Goal: Task Accomplishment & Management: Use online tool/utility

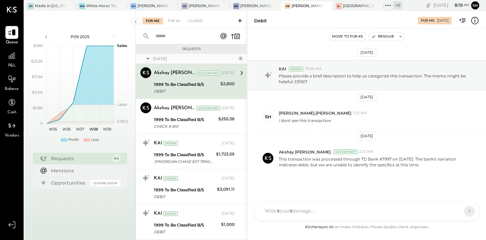
scroll to position [1, 0]
click at [60, 7] on div at bounding box center [64, 5] width 24 height 9
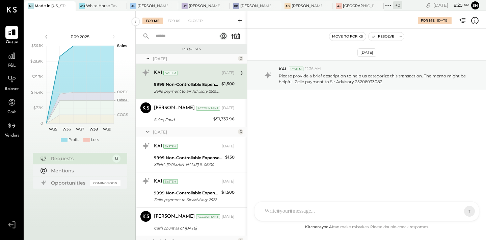
click at [196, 89] on div "Zelle payment to Sir Advisory 25206033082" at bounding box center [186, 91] width 65 height 7
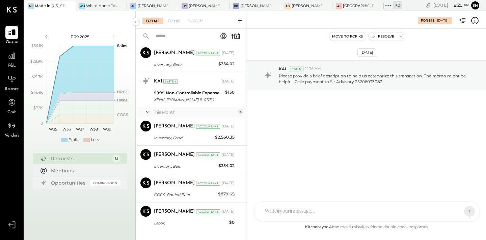
scroll to position [269, 0]
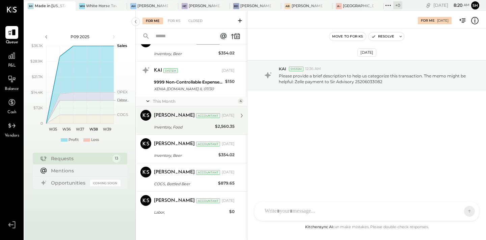
click at [178, 128] on div "Inventory, Food" at bounding box center [183, 127] width 59 height 7
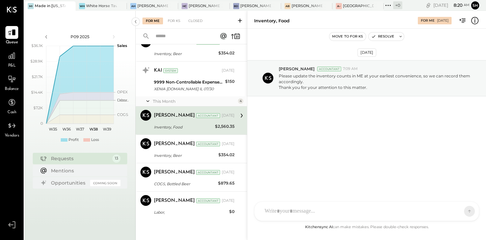
click at [298, 213] on div "SR [PERSON_NAME] [PERSON_NAME] [PERSON_NAME] [PERSON_NAME] E [PERSON_NAME] [PER…" at bounding box center [366, 211] width 225 height 20
click at [458, 209] on icon at bounding box center [456, 210] width 7 height 7
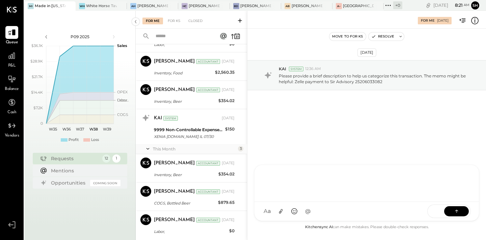
scroll to position [241, 0]
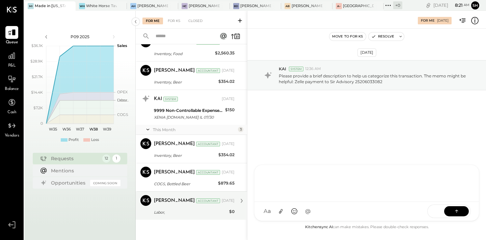
click at [177, 212] on div "Labor," at bounding box center [190, 212] width 73 height 7
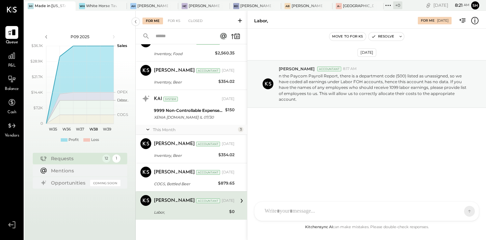
click at [273, 214] on div "SR [PERSON_NAME] [PERSON_NAME] [PERSON_NAME] [PERSON_NAME] E [PERSON_NAME] [PER…" at bounding box center [366, 211] width 225 height 20
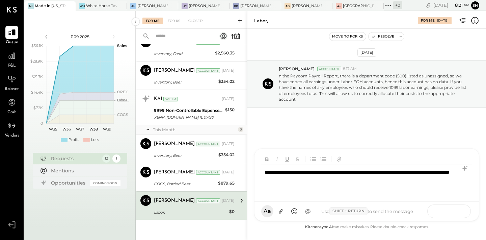
click at [459, 212] on icon at bounding box center [456, 210] width 7 height 7
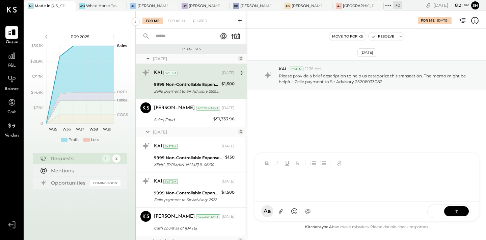
click at [173, 183] on div "System" at bounding box center [170, 181] width 15 height 5
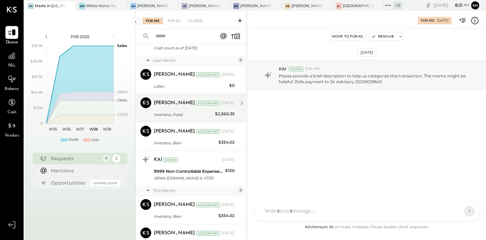
scroll to position [212, 0]
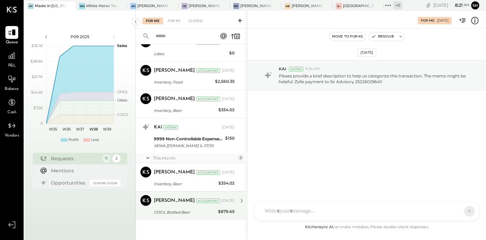
click at [184, 204] on div "[PERSON_NAME] Accountant [DATE]" at bounding box center [194, 200] width 81 height 9
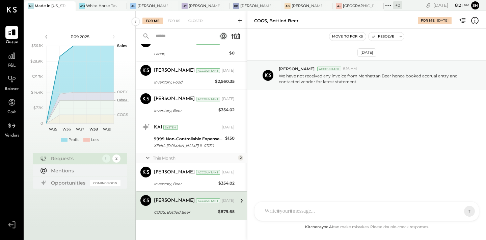
click at [176, 210] on div "COGS, Bottled Beer" at bounding box center [185, 212] width 62 height 7
click at [290, 214] on div "SR [PERSON_NAME] [PERSON_NAME] [PERSON_NAME] [PERSON_NAME] E [PERSON_NAME] [PER…" at bounding box center [366, 211] width 225 height 20
click at [454, 211] on icon at bounding box center [456, 210] width 7 height 7
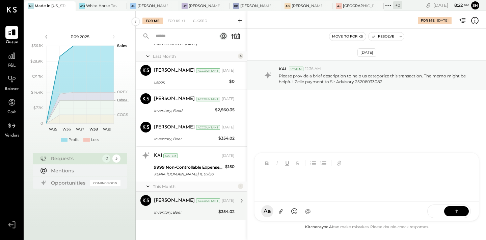
click at [182, 214] on div "Inventory, Beer" at bounding box center [185, 212] width 62 height 7
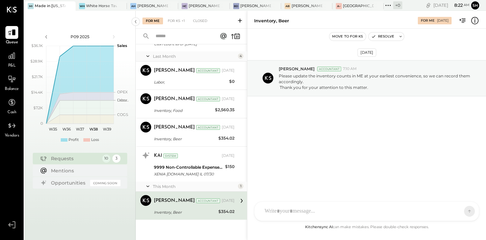
click at [307, 223] on div "Inventory, Beer For Me [DATE] Move to for ks Resolve [DATE] [PERSON_NAME] Accou…" at bounding box center [366, 125] width 239 height 229
click at [296, 214] on div "SR [PERSON_NAME] [PERSON_NAME] [PERSON_NAME] [PERSON_NAME] E [PERSON_NAME] [PER…" at bounding box center [366, 211] width 225 height 20
click at [457, 213] on icon at bounding box center [456, 210] width 7 height 7
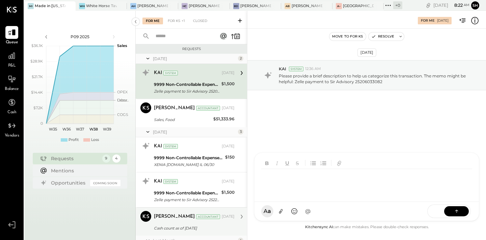
scroll to position [146, 0]
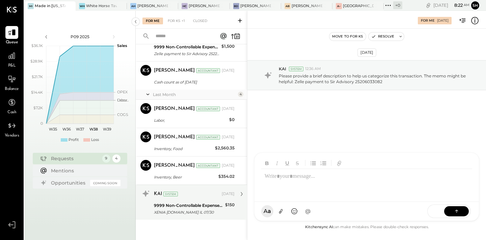
click at [171, 206] on div "9999 Non-Controllable Expenses:Prior Period Adjustment:To Be Classified P&L" at bounding box center [188, 205] width 69 height 7
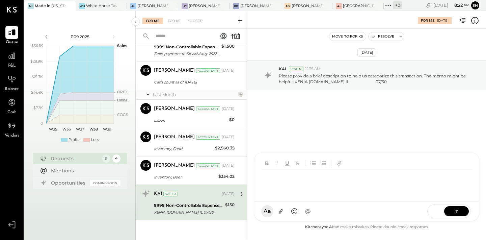
click at [286, 211] on div "SR [PERSON_NAME] [PERSON_NAME] [PERSON_NAME] [PERSON_NAME] E [PERSON_NAME] SN […" at bounding box center [366, 186] width 225 height 68
click at [263, 178] on div "**********" at bounding box center [366, 182] width 211 height 27
click at [450, 208] on button at bounding box center [456, 210] width 25 height 10
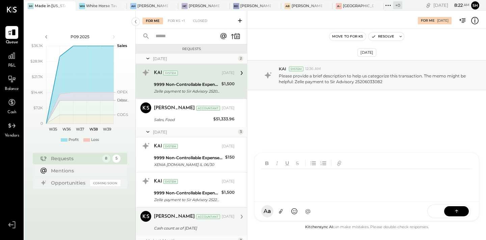
scroll to position [111, 0]
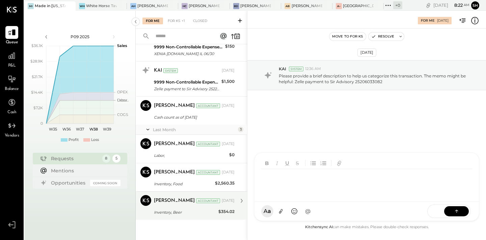
click at [168, 207] on div "[PERSON_NAME] Accountant [DATE] Inventory, Beer $354.02 We noticed that the inv…" at bounding box center [194, 205] width 81 height 21
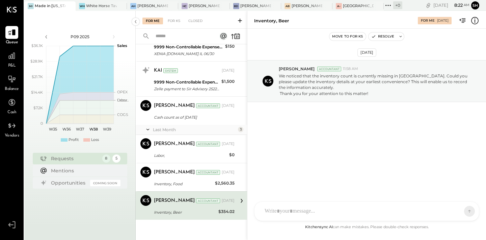
click at [285, 209] on div at bounding box center [360, 210] width 199 height 15
click at [463, 214] on button at bounding box center [456, 210] width 25 height 10
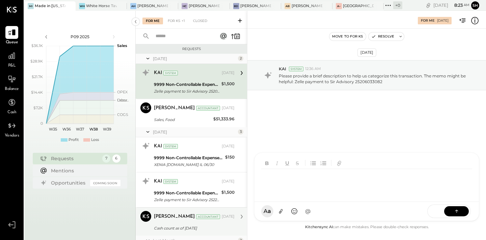
scroll to position [82, 0]
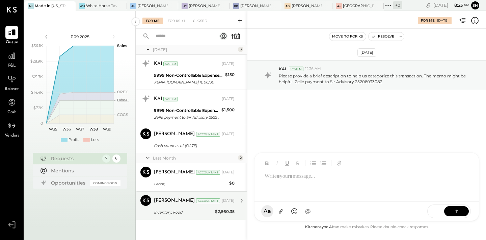
click at [191, 211] on div "Inventory, Food" at bounding box center [183, 212] width 59 height 7
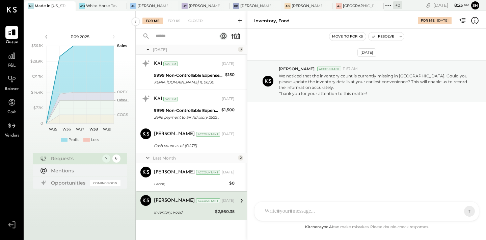
click at [300, 213] on div "SR [PERSON_NAME] [PERSON_NAME] [PERSON_NAME] [PERSON_NAME] E [PERSON_NAME] [PER…" at bounding box center [366, 211] width 225 height 20
click at [458, 212] on icon at bounding box center [456, 210] width 7 height 7
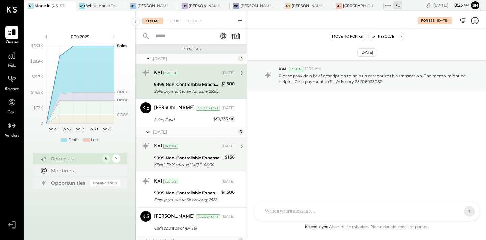
scroll to position [54, 0]
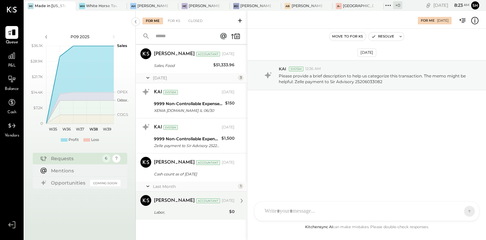
click at [166, 205] on div "[PERSON_NAME] Accountant [DATE]" at bounding box center [194, 200] width 81 height 11
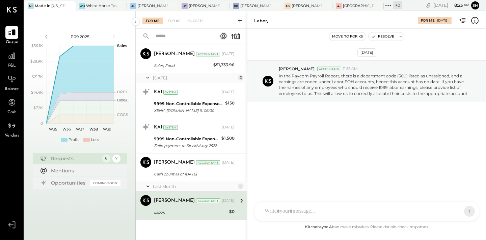
click at [305, 217] on div "SR [PERSON_NAME] [PERSON_NAME] [PERSON_NAME] [PERSON_NAME] E [PERSON_NAME] [PER…" at bounding box center [366, 211] width 225 height 20
click at [456, 210] on icon at bounding box center [456, 210] width 7 height 7
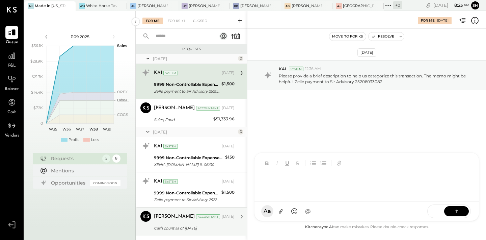
click at [166, 225] on div "Cash count as of [DATE]" at bounding box center [193, 227] width 79 height 7
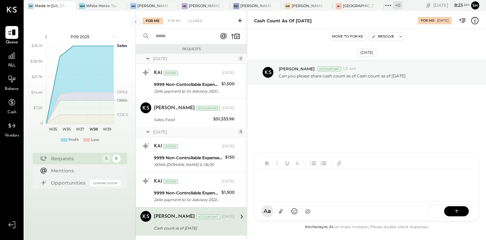
click at [296, 213] on div "SR [PERSON_NAME] [PERSON_NAME] [PERSON_NAME] [PERSON_NAME] E [PERSON_NAME] SN […" at bounding box center [366, 186] width 225 height 68
click at [458, 208] on icon at bounding box center [456, 210] width 7 height 7
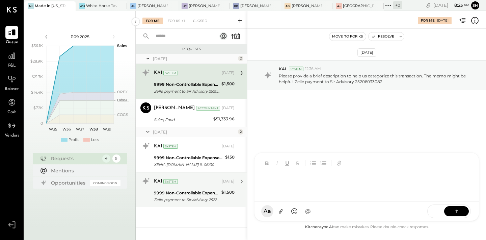
click at [209, 195] on div "9999 Non-Controllable Expenses:Prior Period Adjustment:To Be Classified P&L" at bounding box center [186, 192] width 65 height 7
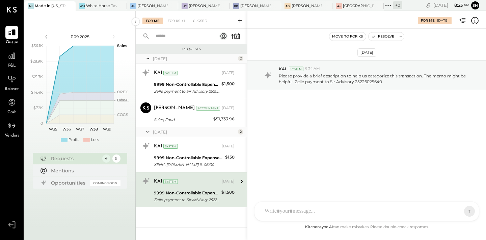
click at [280, 214] on div "SR [PERSON_NAME] [PERSON_NAME] [PERSON_NAME] [PERSON_NAME] E [PERSON_NAME] [PER…" at bounding box center [366, 211] width 225 height 20
click at [455, 208] on icon at bounding box center [456, 210] width 7 height 7
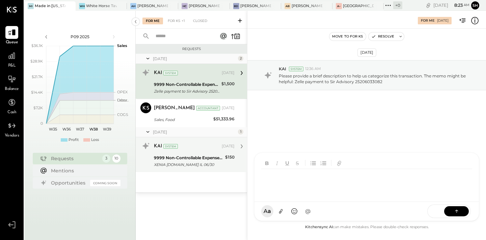
click at [190, 166] on div "XENIA [DOMAIN_NAME] IL 06/30" at bounding box center [188, 164] width 69 height 7
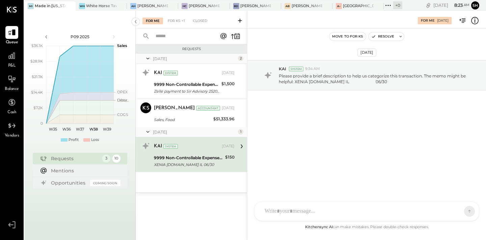
click at [283, 210] on div at bounding box center [360, 210] width 199 height 15
click at [457, 214] on icon at bounding box center [456, 210] width 7 height 7
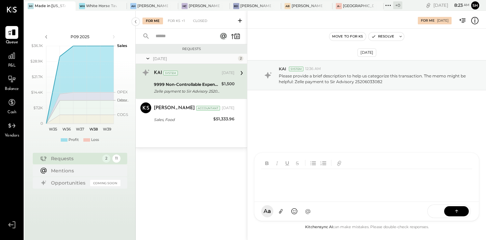
click at [176, 130] on div "[DATE] 2 KAI System [DATE] 9999 Non-Controllable Expenses:Prior Period Adjustme…" at bounding box center [191, 100] width 111 height 93
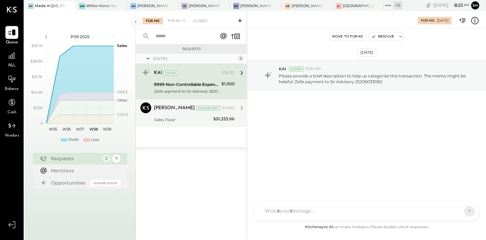
click at [172, 122] on div "Sales, Food" at bounding box center [182, 119] width 57 height 7
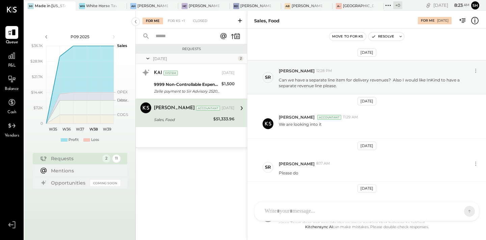
scroll to position [154, 0]
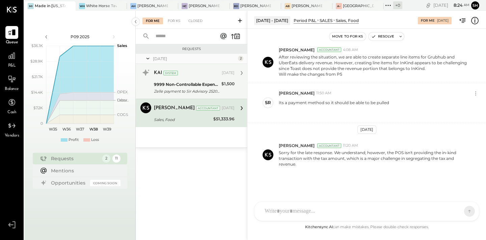
click at [168, 89] on div "Zelle payment to Sir Advisory 25206033082" at bounding box center [186, 91] width 65 height 7
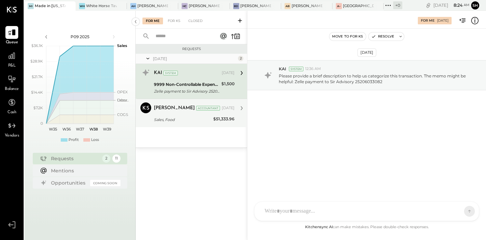
click at [172, 110] on div "[PERSON_NAME]" at bounding box center [174, 108] width 41 height 7
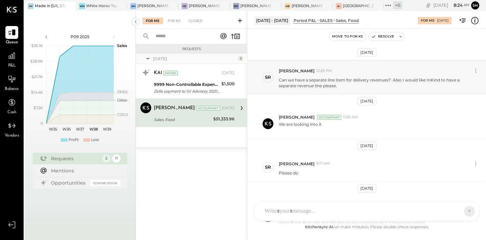
scroll to position [154, 0]
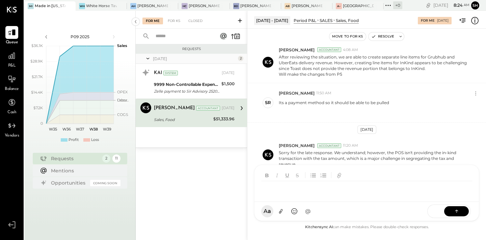
click at [273, 215] on div "SR [PERSON_NAME] [PERSON_NAME] [PERSON_NAME] [PERSON_NAME] E [PERSON_NAME] SN […" at bounding box center [366, 192] width 225 height 56
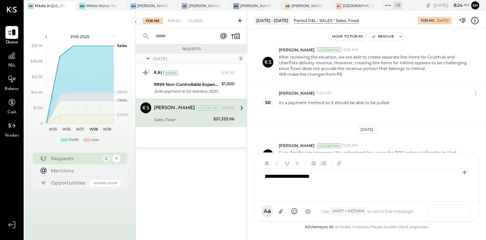
click at [460, 212] on button at bounding box center [456, 210] width 25 height 10
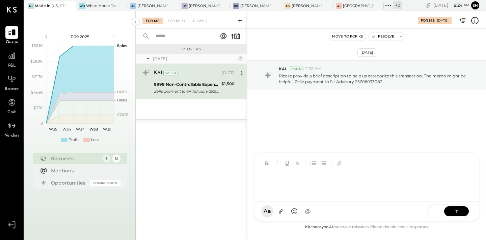
click at [195, 92] on div "Zelle payment to Sir Advisory 25206033082" at bounding box center [186, 91] width 65 height 7
click at [290, 196] on div at bounding box center [368, 182] width 214 height 27
click at [457, 210] on icon at bounding box center [456, 210] width 7 height 7
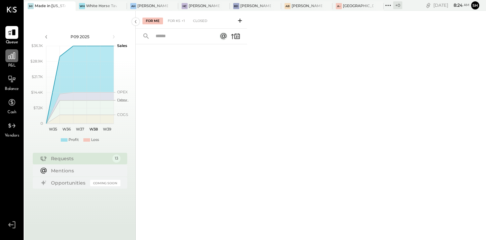
click at [13, 59] on icon at bounding box center [11, 55] width 7 height 7
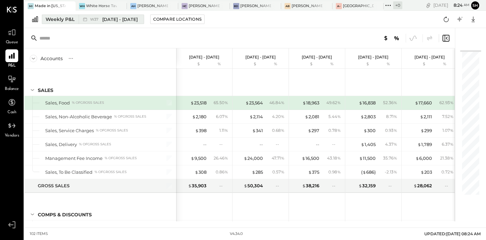
click at [64, 20] on div "Weekly P&L" at bounding box center [60, 19] width 29 height 7
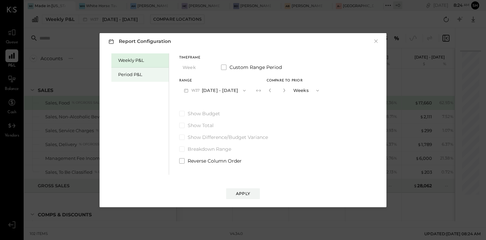
click at [131, 71] on div "Period P&L" at bounding box center [139, 74] width 57 height 14
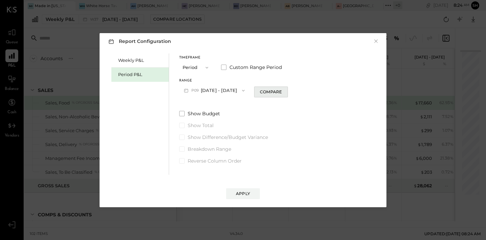
click at [282, 91] on div "Compare" at bounding box center [271, 92] width 22 height 6
click at [284, 90] on icon "button" at bounding box center [283, 90] width 2 height 4
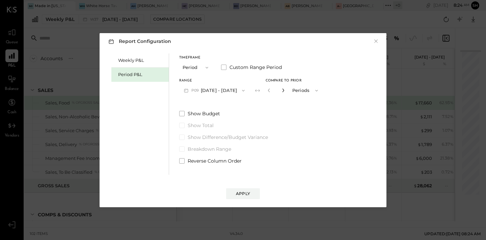
click at [284, 90] on icon "button" at bounding box center [283, 90] width 2 height 4
type input "*"
click at [251, 196] on button "Apply" at bounding box center [243, 193] width 34 height 11
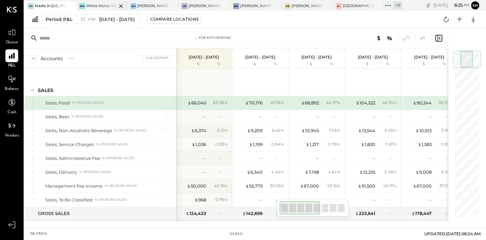
click at [91, 9] on div "[PERSON_NAME] Horse Tavern" at bounding box center [101, 5] width 51 height 9
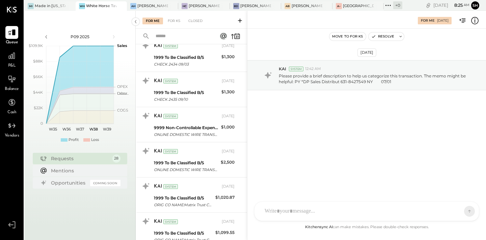
scroll to position [795, 0]
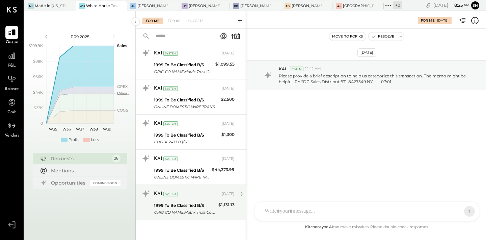
click at [176, 209] on div "ORIG CO NAME:Matrix Trust Co ORIG ID:2133439945 DESC DATE:250908 CO ENTRY DESCR…" at bounding box center [185, 212] width 62 height 7
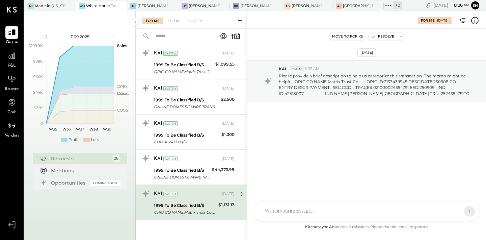
click at [275, 214] on div "SR [PERSON_NAME] RS [PERSON_NAME] [PERSON_NAME] [PERSON_NAME] [PERSON_NAME] UM …" at bounding box center [366, 211] width 225 height 20
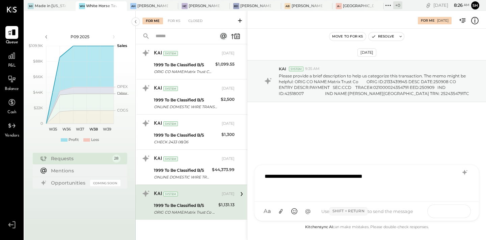
click at [450, 207] on button at bounding box center [456, 210] width 25 height 10
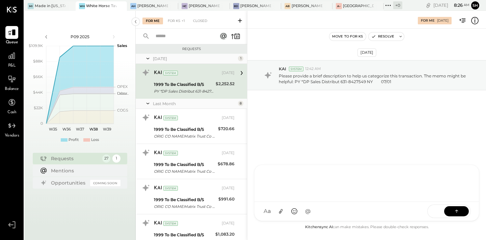
click at [205, 169] on div "ORIG CO NAME:Matrix Trust Co ORIG ID:2133439945 DESC DATE:250728 CO ENTRY DESCR…" at bounding box center [185, 171] width 62 height 7
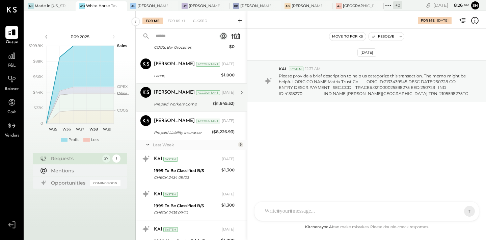
scroll to position [760, 0]
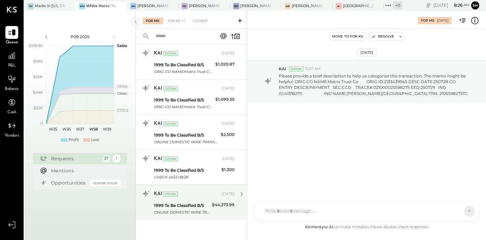
click at [195, 209] on div "ONLINE DOMESTIC WIRE TRANSFER VIA: FLAGSTAR BANK, NA/[US_BANK_ROUTING_MICR] A/C…" at bounding box center [182, 212] width 56 height 7
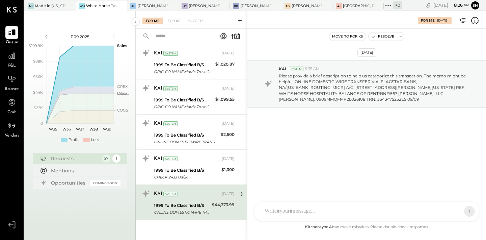
click at [313, 209] on div at bounding box center [360, 210] width 199 height 15
click at [456, 211] on icon at bounding box center [456, 210] width 7 height 7
click at [456, 211] on icon at bounding box center [456, 211] width 7 height 7
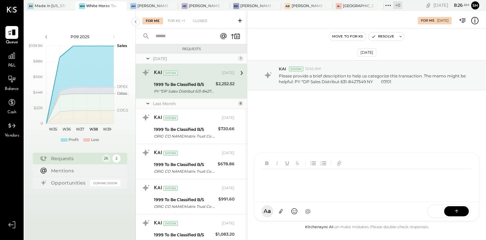
click at [297, 181] on div at bounding box center [366, 182] width 211 height 27
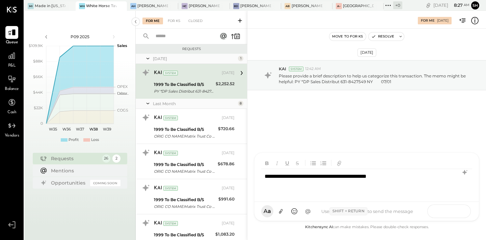
click at [458, 211] on icon at bounding box center [456, 210] width 7 height 7
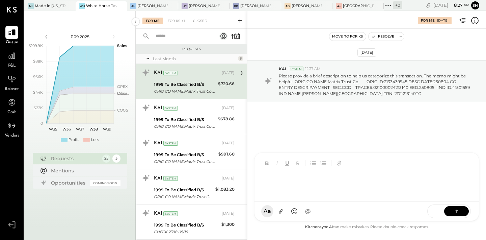
click at [310, 183] on div at bounding box center [366, 182] width 211 height 27
click at [456, 210] on icon at bounding box center [456, 209] width 3 height 1
click at [194, 94] on div "ORIG CO NAME:Matrix Trust Co ORIG ID:2133439945 DESC DATE:250728 CO ENTRY DESCR…" at bounding box center [185, 91] width 62 height 7
click at [279, 213] on div "SR [PERSON_NAME] RS [PERSON_NAME] [PERSON_NAME] [PERSON_NAME] [PERSON_NAME] UM …" at bounding box center [366, 192] width 225 height 56
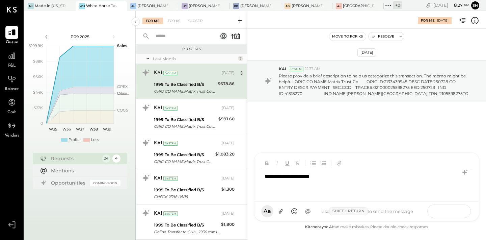
click at [450, 208] on button at bounding box center [456, 210] width 25 height 10
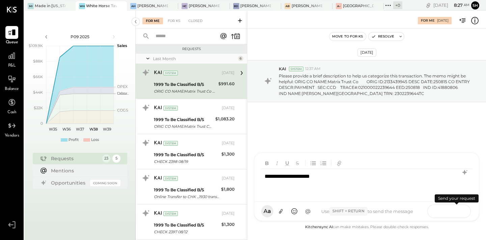
click at [457, 208] on icon at bounding box center [456, 210] width 7 height 7
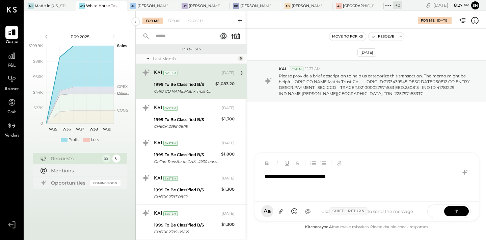
click at [460, 216] on div "SEND" at bounding box center [449, 210] width 44 height 13
click at [461, 212] on button at bounding box center [456, 210] width 25 height 10
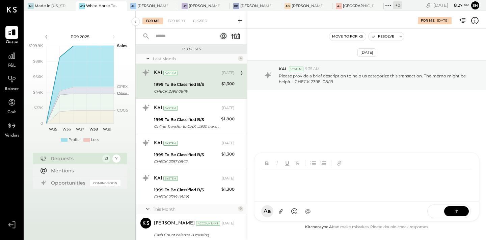
click at [194, 90] on div "CHECK 2398 08/19" at bounding box center [186, 91] width 65 height 7
click at [297, 77] on p "Please provide a brief description to help us categorize this transaction. The …" at bounding box center [375, 78] width 192 height 11
click at [312, 81] on p "Please provide a brief description to help us categorize this transaction. The …" at bounding box center [375, 78] width 192 height 11
click at [282, 201] on div at bounding box center [366, 177] width 224 height 49
click at [453, 211] on button at bounding box center [456, 210] width 25 height 10
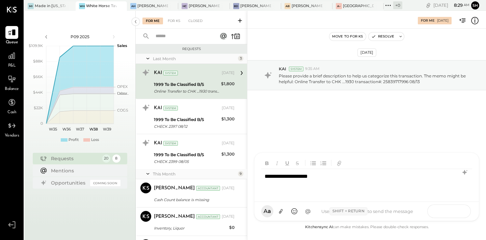
click at [461, 211] on button at bounding box center [456, 210] width 25 height 10
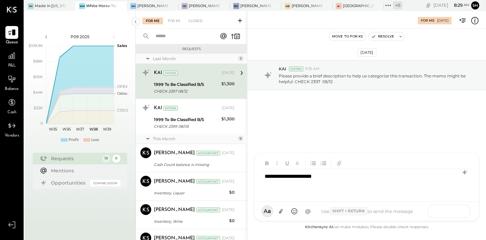
click at [464, 207] on button at bounding box center [456, 210] width 25 height 10
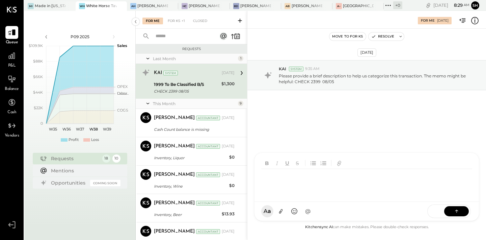
click at [289, 186] on div at bounding box center [366, 182] width 211 height 27
click at [466, 210] on button at bounding box center [456, 210] width 25 height 10
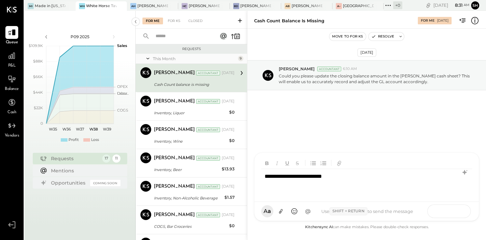
click at [457, 210] on icon at bounding box center [456, 209] width 3 height 1
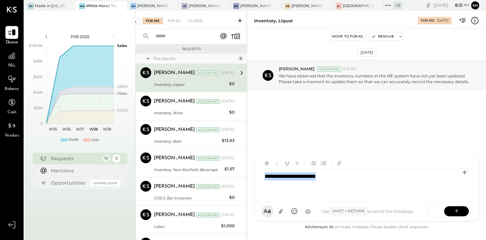
drag, startPoint x: 340, startPoint y: 173, endPoint x: 259, endPoint y: 173, distance: 81.3
click at [259, 173] on div "**********" at bounding box center [366, 177] width 224 height 49
copy div "**********"
click at [453, 212] on icon at bounding box center [456, 210] width 7 height 7
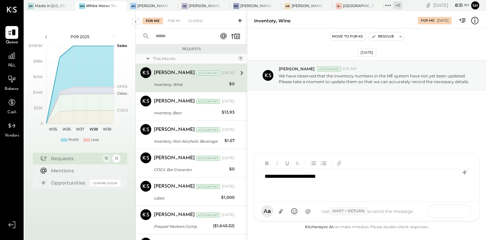
click at [461, 213] on button at bounding box center [456, 210] width 25 height 10
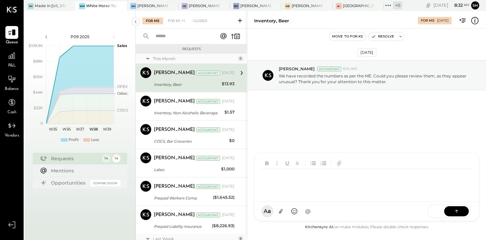
click at [196, 85] on div "Inventory, Beer" at bounding box center [187, 84] width 66 height 7
click at [308, 208] on div at bounding box center [366, 210] width 224 height 19
click at [463, 215] on button at bounding box center [456, 210] width 25 height 10
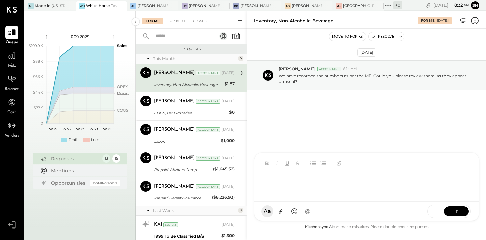
click at [324, 190] on div at bounding box center [366, 182] width 211 height 27
click at [453, 211] on button at bounding box center [456, 210] width 25 height 10
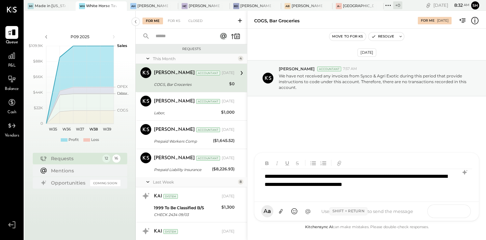
click at [458, 212] on icon at bounding box center [456, 210] width 7 height 7
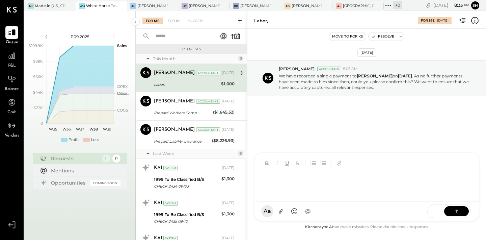
click at [292, 189] on div at bounding box center [366, 182] width 211 height 27
click at [451, 212] on button at bounding box center [456, 210] width 25 height 10
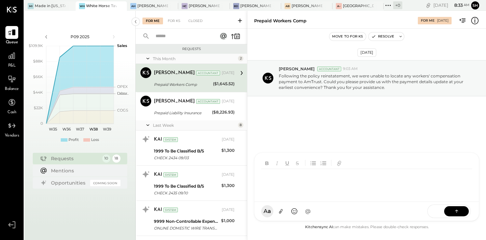
click at [294, 192] on div at bounding box center [366, 182] width 211 height 27
click at [455, 213] on icon at bounding box center [456, 210] width 7 height 7
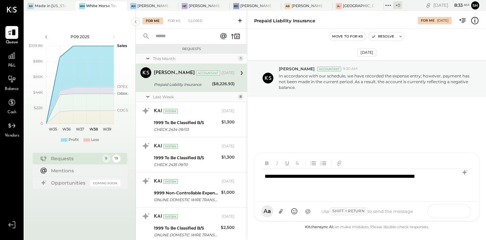
click at [461, 213] on button at bounding box center [456, 210] width 25 height 10
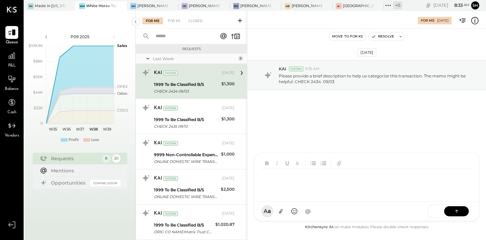
click at [319, 186] on div at bounding box center [366, 182] width 211 height 27
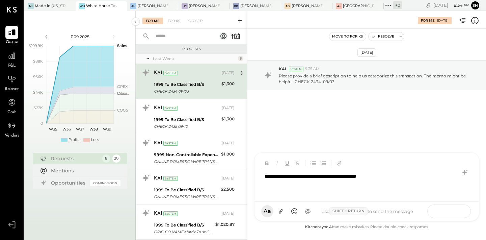
click at [464, 210] on button at bounding box center [456, 210] width 25 height 10
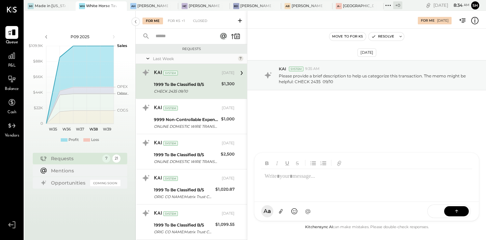
click at [194, 92] on div "CHECK 2435 09/10" at bounding box center [186, 91] width 65 height 7
click at [296, 211] on div "SR [PERSON_NAME] RS [PERSON_NAME] [PERSON_NAME] [PERSON_NAME] [PERSON_NAME] UM …" at bounding box center [366, 186] width 225 height 68
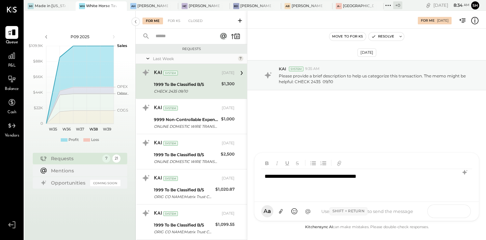
click at [465, 210] on button at bounding box center [456, 210] width 25 height 10
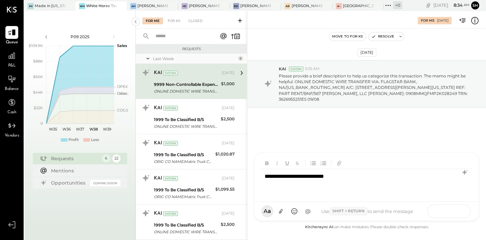
click at [451, 208] on button at bounding box center [456, 210] width 25 height 10
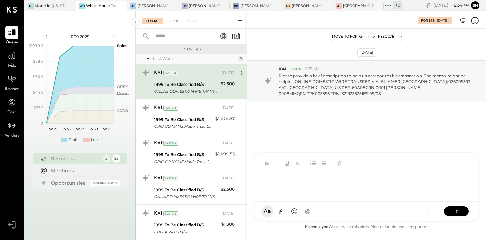
click at [307, 186] on div at bounding box center [366, 182] width 211 height 27
click at [458, 212] on icon at bounding box center [456, 210] width 7 height 7
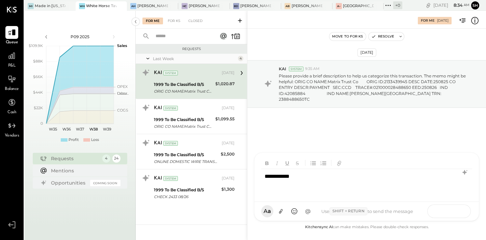
click at [463, 215] on button at bounding box center [456, 210] width 25 height 10
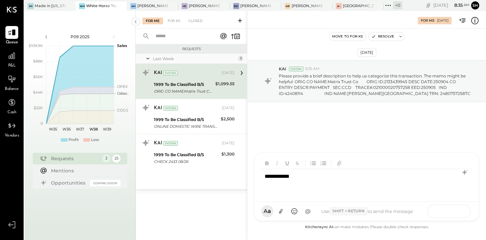
click at [467, 212] on button at bounding box center [456, 210] width 25 height 10
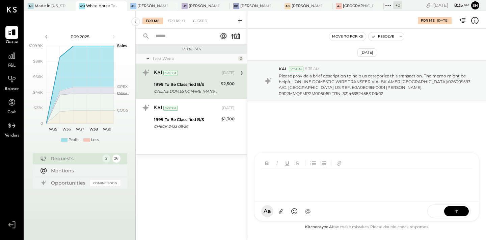
click at [306, 178] on div at bounding box center [366, 182] width 211 height 27
click at [457, 209] on icon at bounding box center [456, 210] width 7 height 7
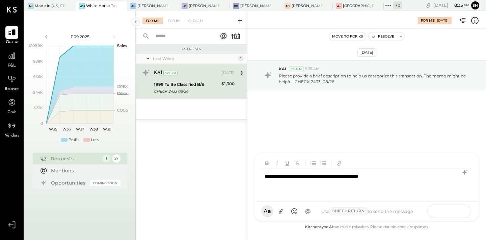
click at [453, 213] on button at bounding box center [456, 210] width 25 height 10
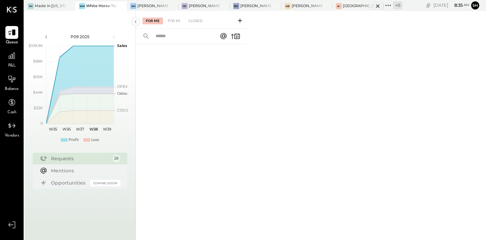
click at [350, 9] on div "A– [GEOGRAPHIC_DATA] – [GEOGRAPHIC_DATA]" at bounding box center [357, 5] width 51 height 9
